Goal: Information Seeking & Learning: Learn about a topic

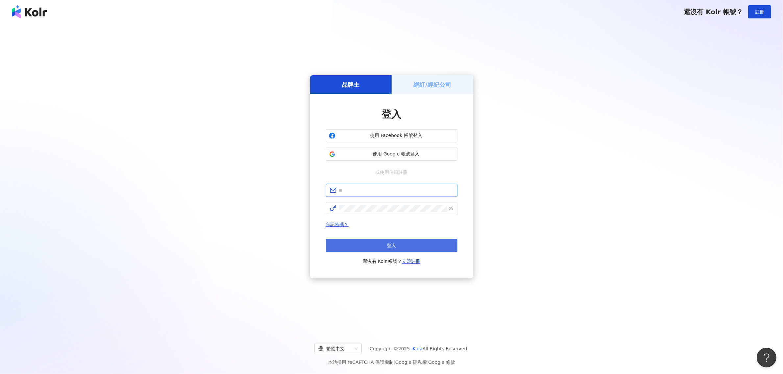
type input "**********"
click at [418, 247] on button "登入" at bounding box center [391, 245] width 131 height 13
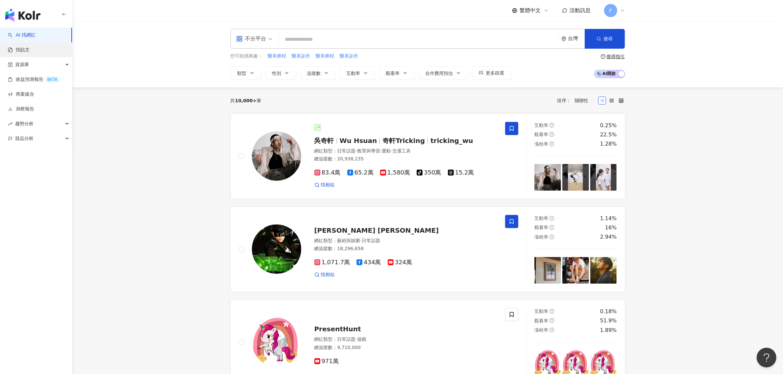
click at [30, 53] on link "找貼文" at bounding box center [19, 50] width 22 height 7
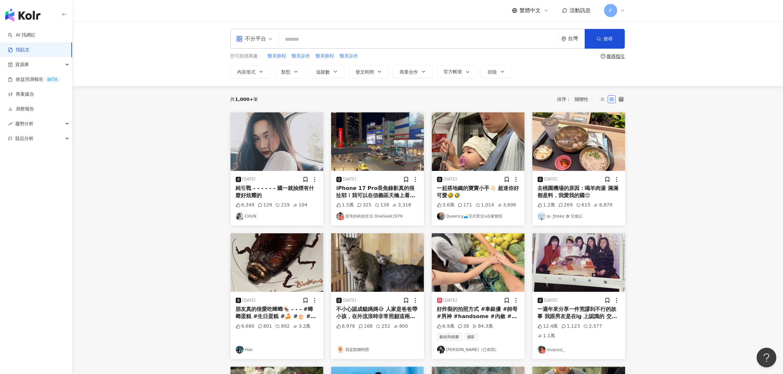
click at [318, 38] on input "search" at bounding box center [418, 39] width 274 height 14
click at [278, 56] on span "醫美療程" at bounding box center [277, 56] width 18 height 7
type input "****"
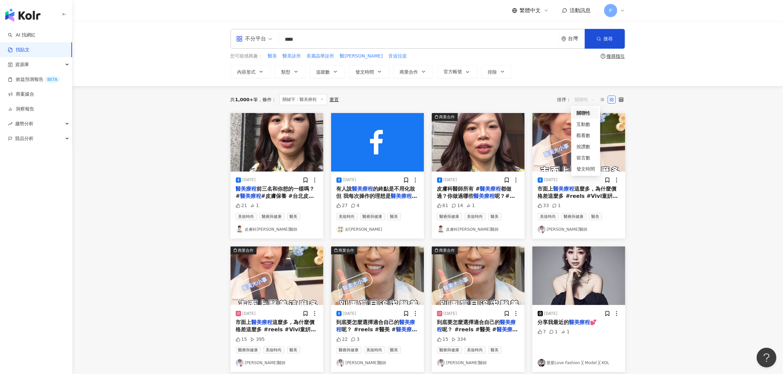
click at [579, 103] on span "關聯性" at bounding box center [585, 99] width 20 height 11
drag, startPoint x: 588, startPoint y: 171, endPoint x: 518, endPoint y: 185, distance: 71.4
click at [588, 171] on div "發文時間" at bounding box center [585, 168] width 18 height 7
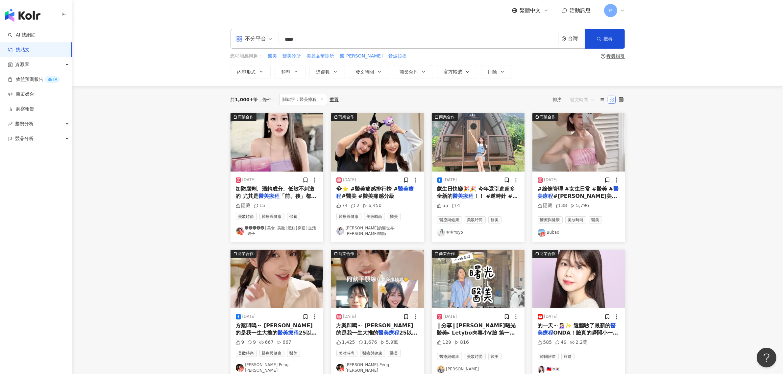
click at [580, 101] on span "發文時間" at bounding box center [582, 99] width 24 height 11
click at [587, 127] on div "互動數" at bounding box center [582, 124] width 21 height 7
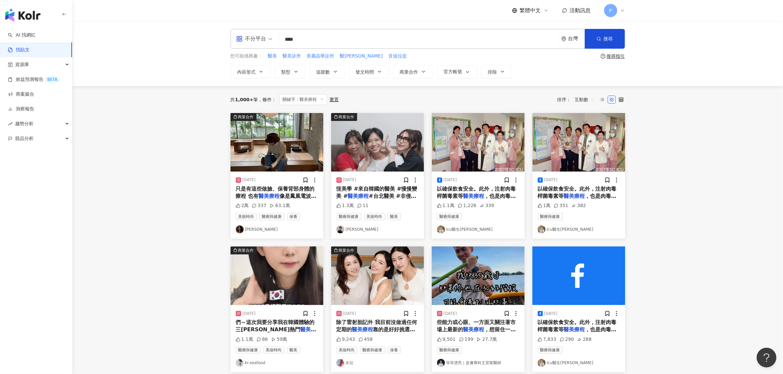
click at [298, 190] on span "只是有這些做臉、保養背部身體的療程 也有" at bounding box center [275, 192] width 79 height 13
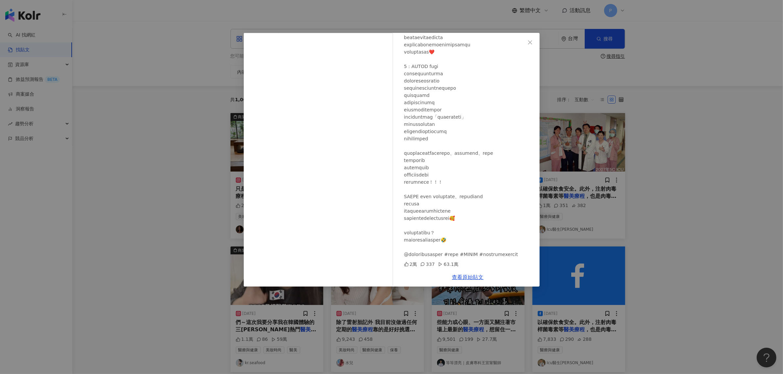
scroll to position [82, 0]
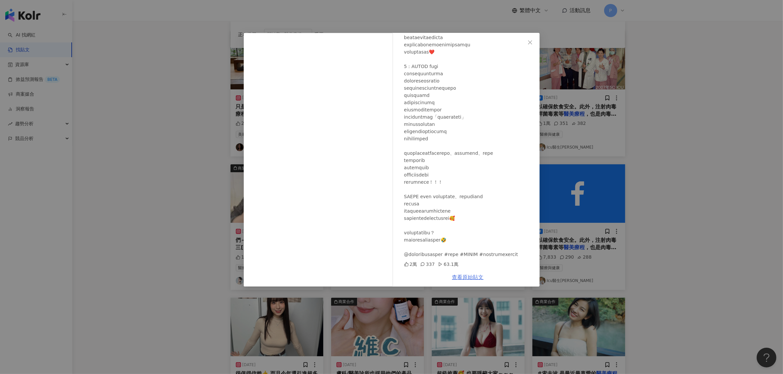
click at [472, 277] on link "查看原始貼文" at bounding box center [468, 277] width 32 height 6
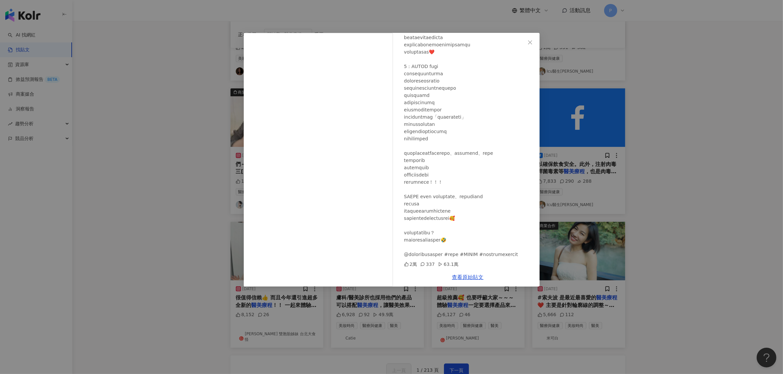
scroll to position [41, 0]
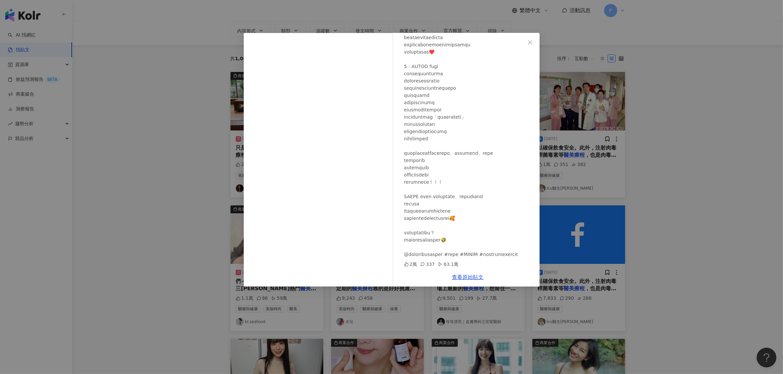
click at [160, 148] on div "[PERSON_NAME] [DATE] 2萬 337 63.1萬 查看原始貼文" at bounding box center [391, 187] width 783 height 374
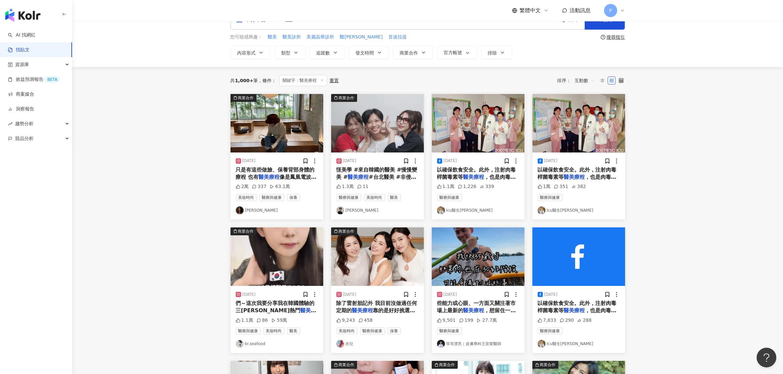
scroll to position [0, 0]
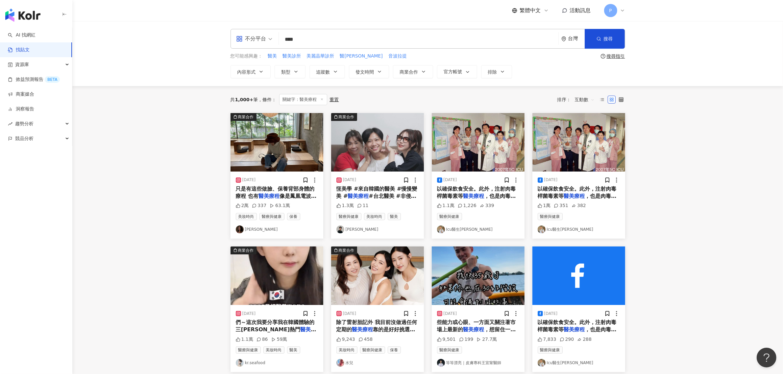
click at [460, 187] on span "以確保飲食安全。此外，注射肉毒桿菌毒素等" at bounding box center [476, 192] width 79 height 13
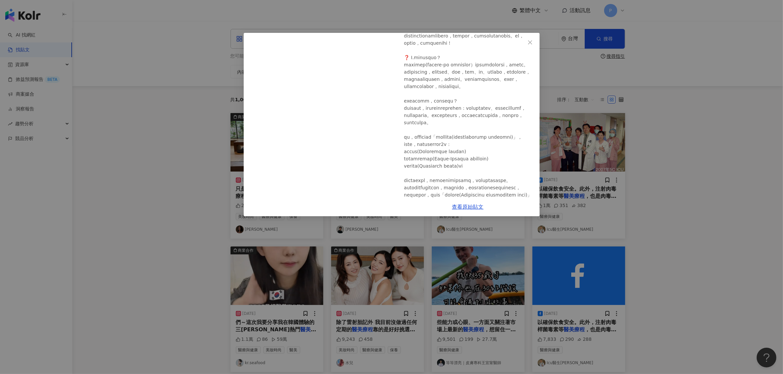
scroll to position [575, 0]
click at [657, 182] on div "Icu醫生[PERSON_NAME] [DATE] 1.1萬 1,226 339 查看原始貼文" at bounding box center [391, 187] width 783 height 374
